Goal: Navigation & Orientation: Find specific page/section

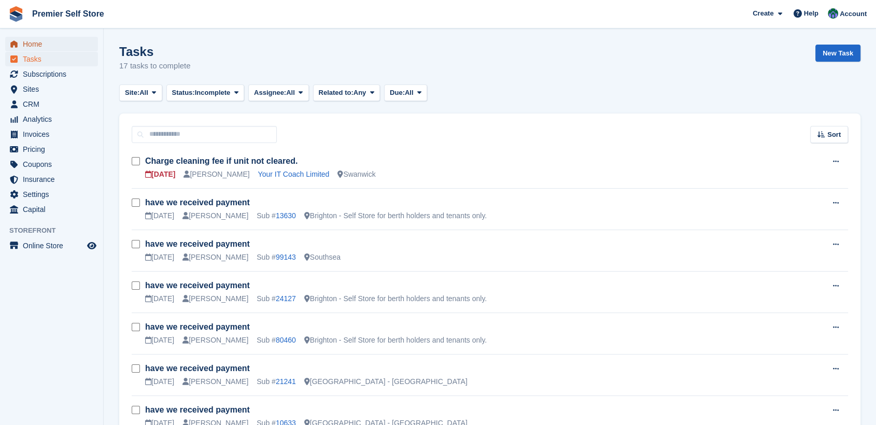
click at [33, 46] on span "Home" at bounding box center [54, 44] width 62 height 15
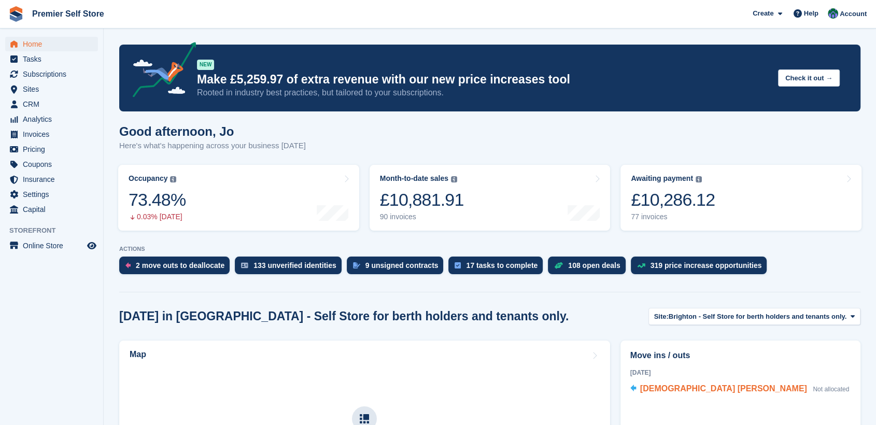
click at [673, 388] on span "Iraqi Mohammad Atif" at bounding box center [723, 388] width 167 height 9
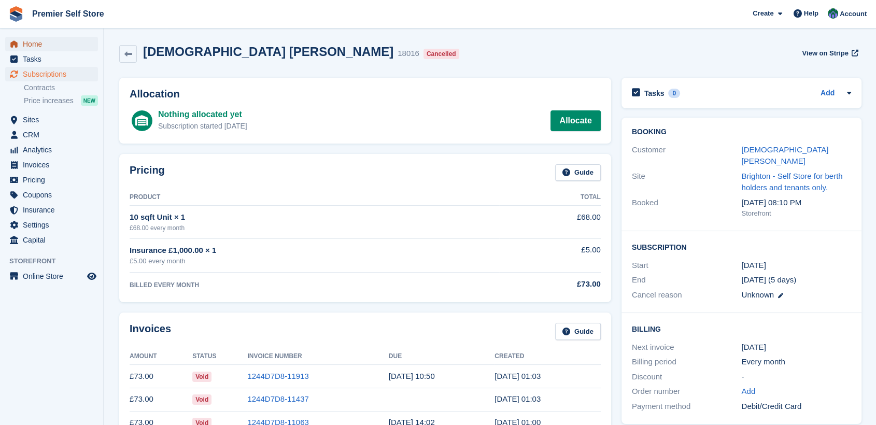
click at [34, 45] on span "Home" at bounding box center [54, 44] width 62 height 15
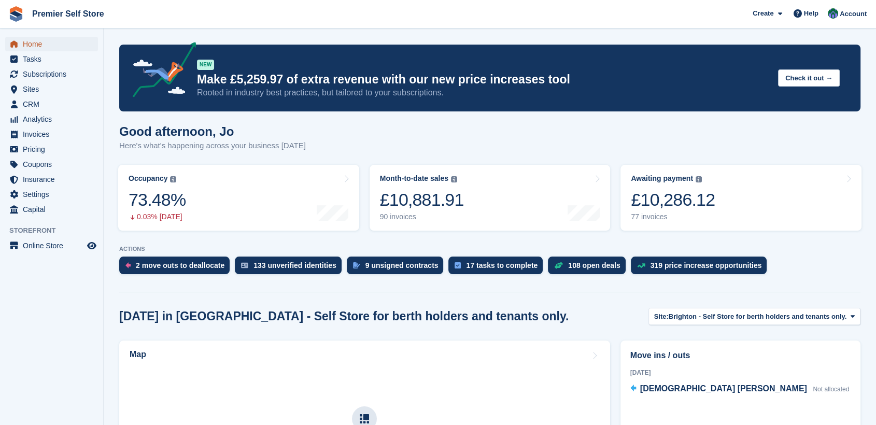
click at [31, 43] on span "Home" at bounding box center [54, 44] width 62 height 15
click at [30, 87] on span "Sites" at bounding box center [54, 89] width 62 height 15
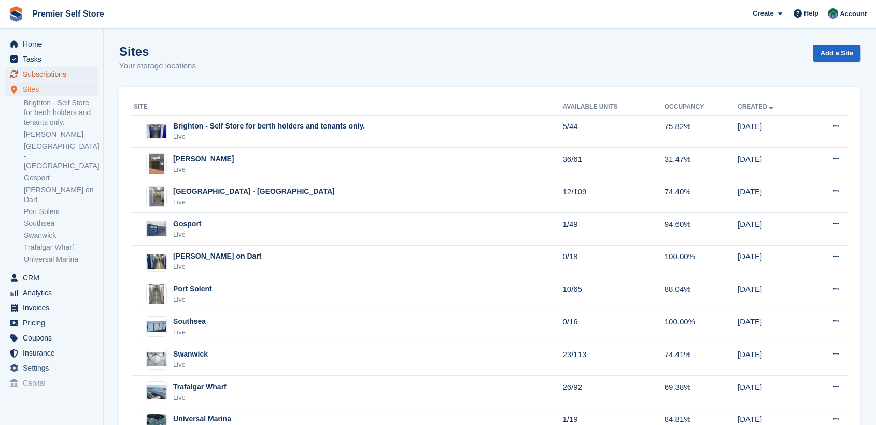
click at [36, 72] on span "Subscriptions" at bounding box center [54, 74] width 62 height 15
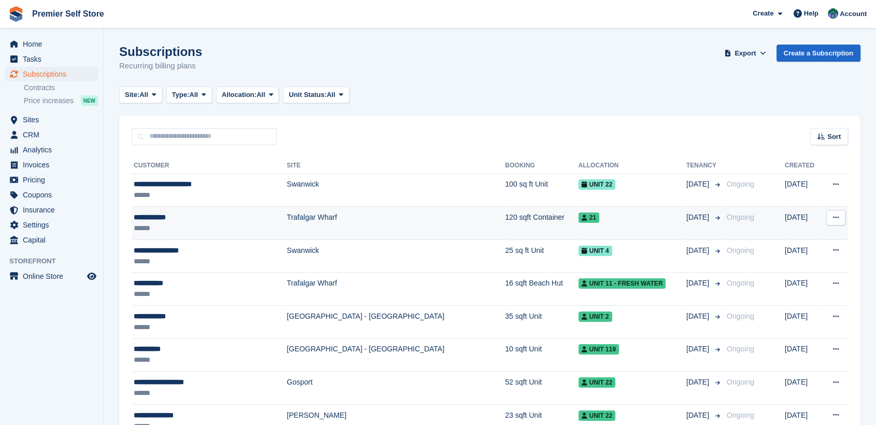
scroll to position [58, 0]
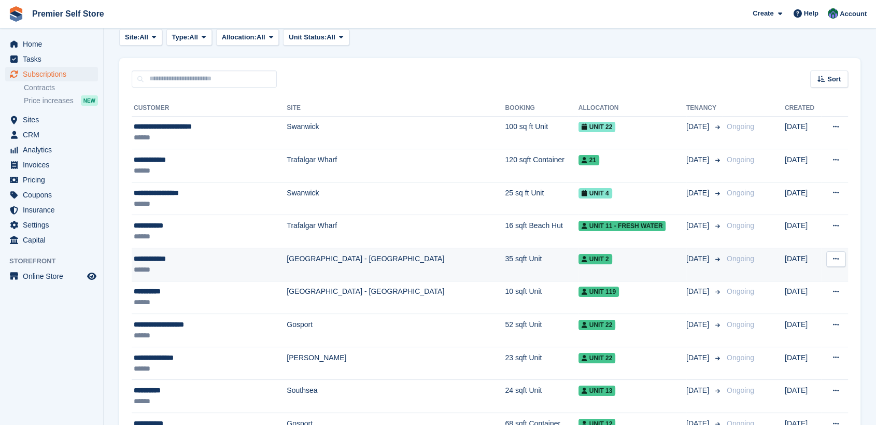
click at [155, 255] on div "**********" at bounding box center [196, 258] width 124 height 11
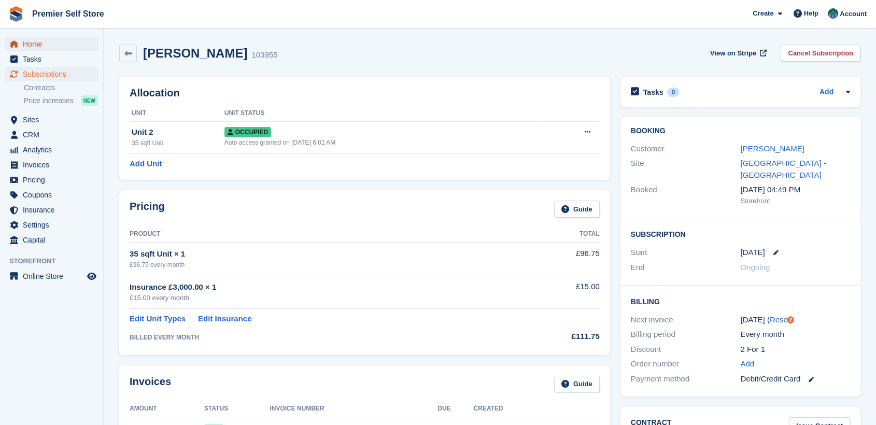
click at [33, 46] on span "Home" at bounding box center [54, 44] width 62 height 15
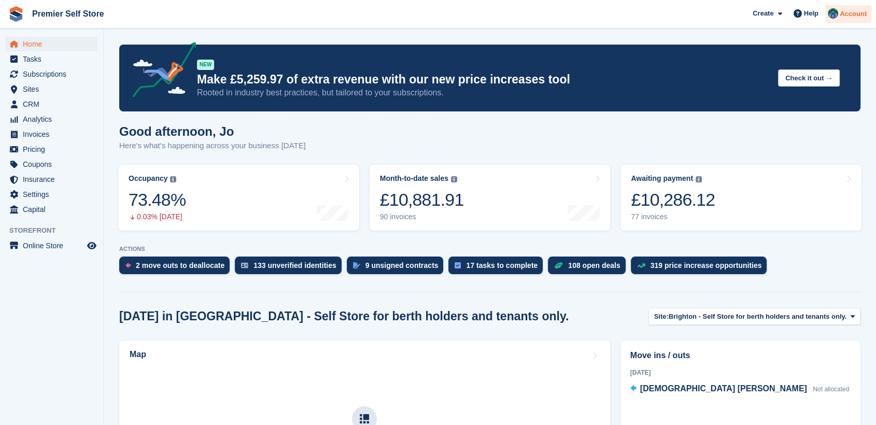
click at [854, 8] on div "Account" at bounding box center [848, 14] width 46 height 18
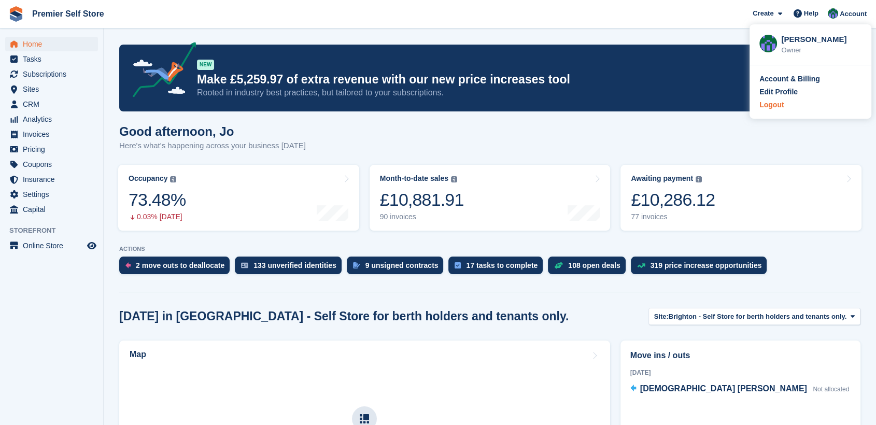
click at [771, 106] on div "Logout" at bounding box center [771, 104] width 24 height 11
